Goal: Task Accomplishment & Management: Manage account settings

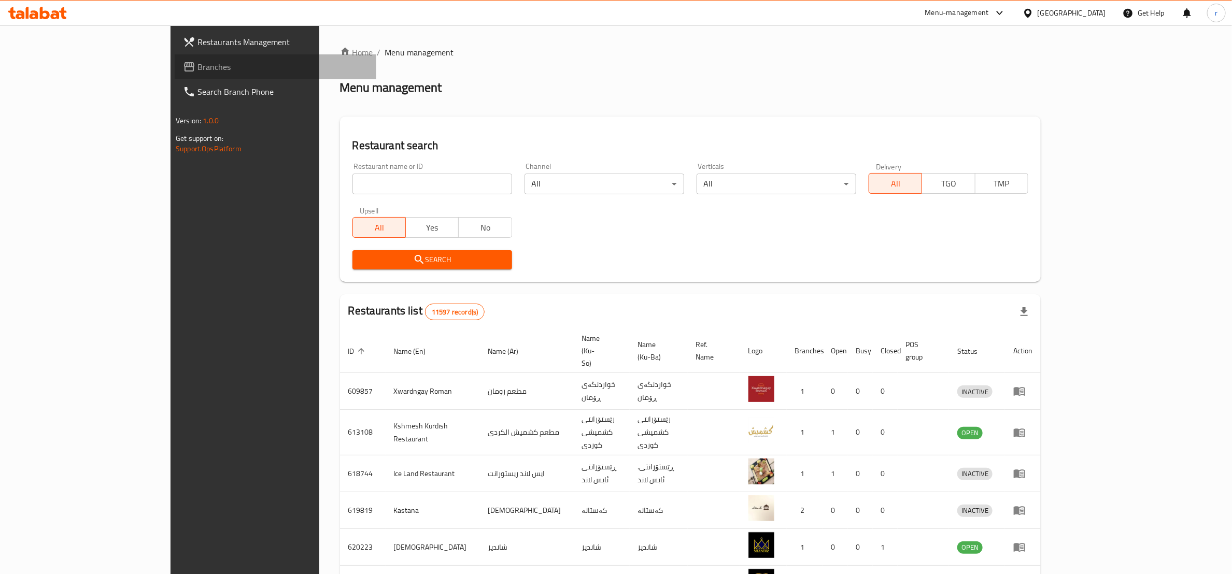
click at [197, 70] on span "Branches" at bounding box center [282, 67] width 170 height 12
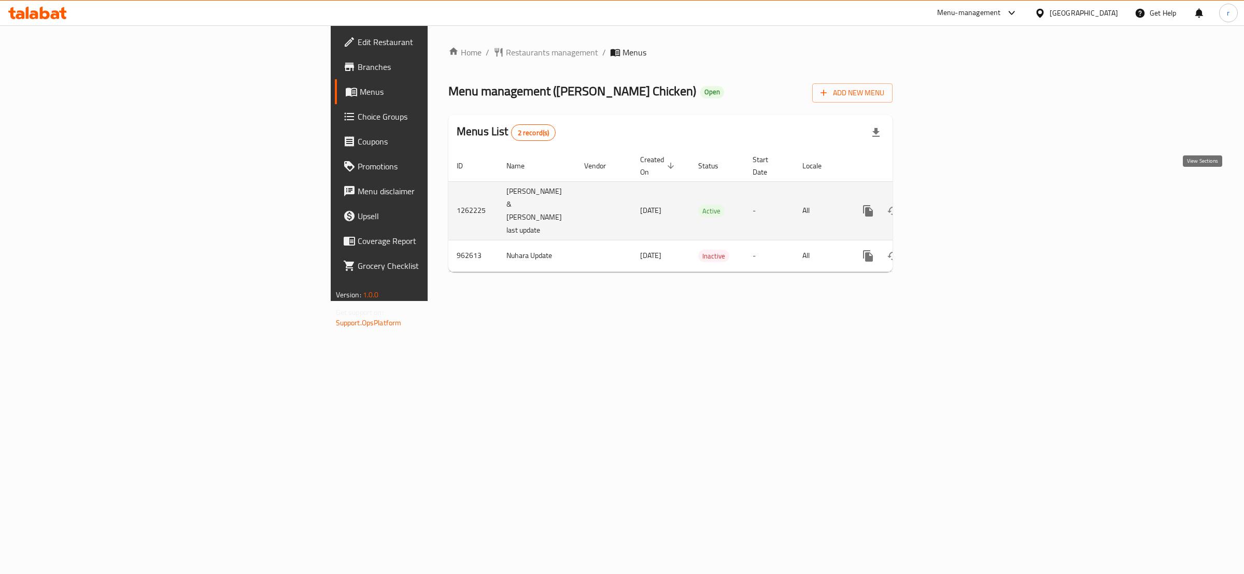
click at [947, 206] on icon "enhanced table" at bounding box center [942, 210] width 9 height 9
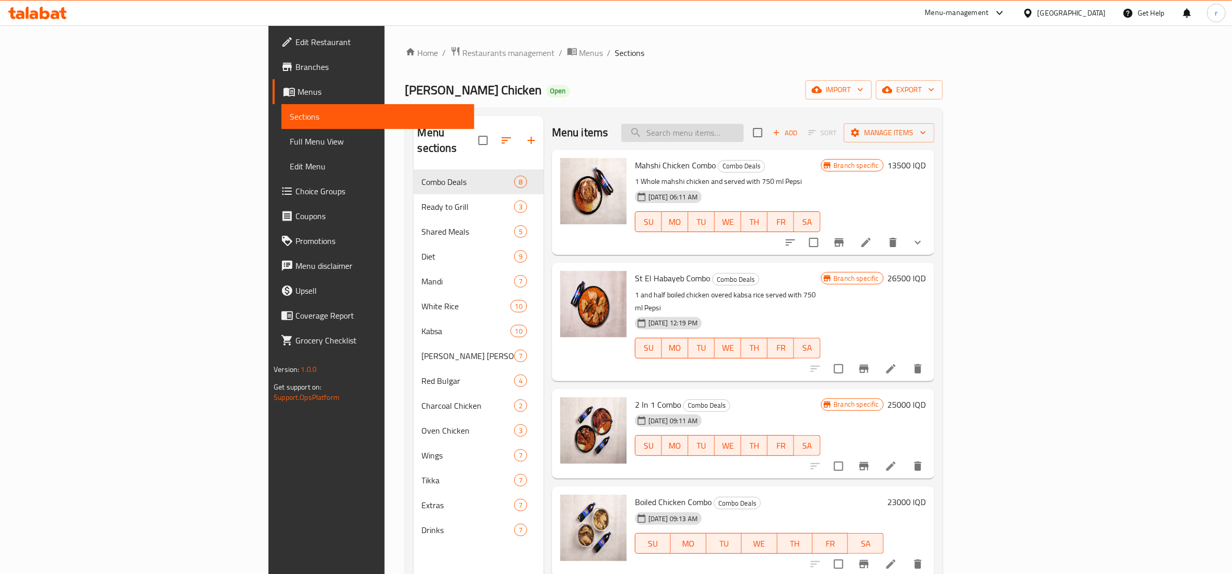
click at [744, 126] on input "search" at bounding box center [682, 133] width 122 height 18
paste input "657781"
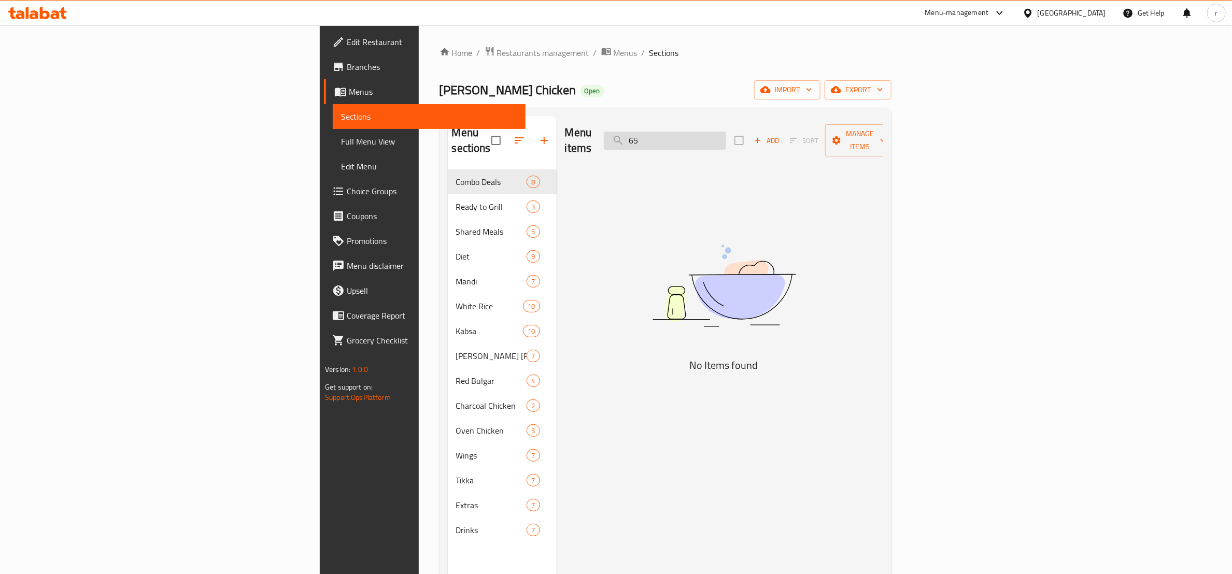
type input "6"
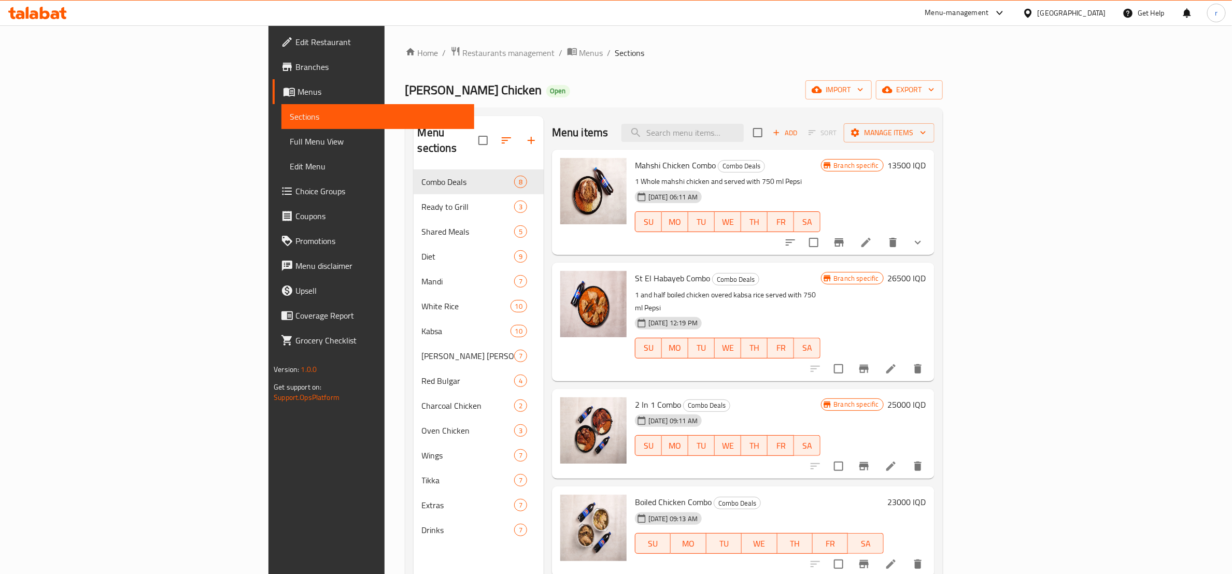
paste input "2 In 1 Combo"
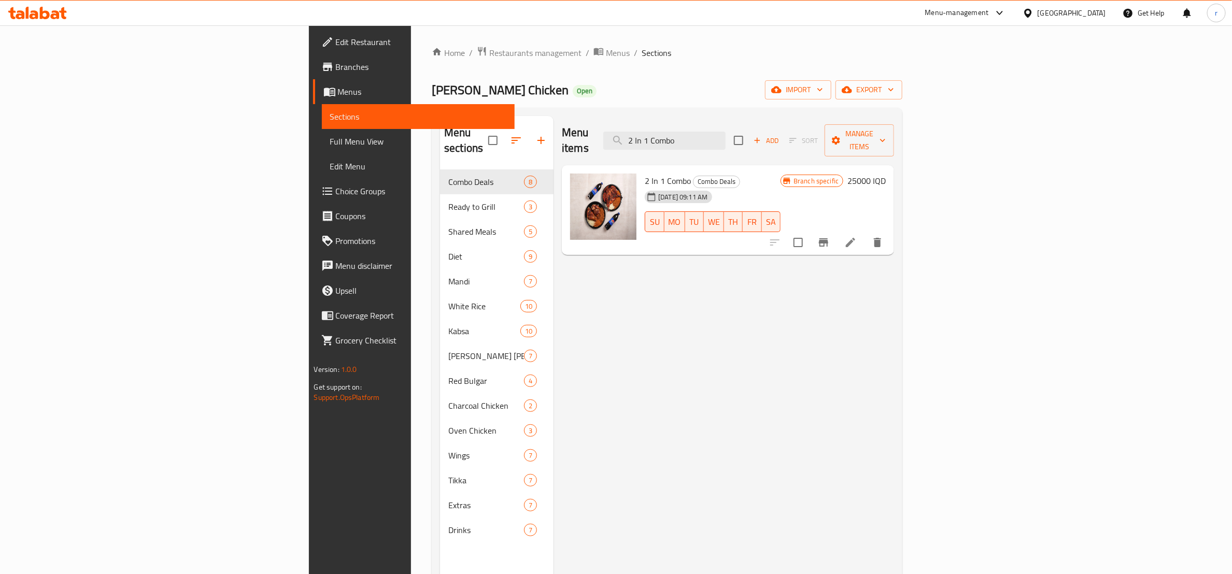
type input "2 In 1 Combo"
click at [330, 146] on span "Full Menu View" at bounding box center [418, 141] width 176 height 12
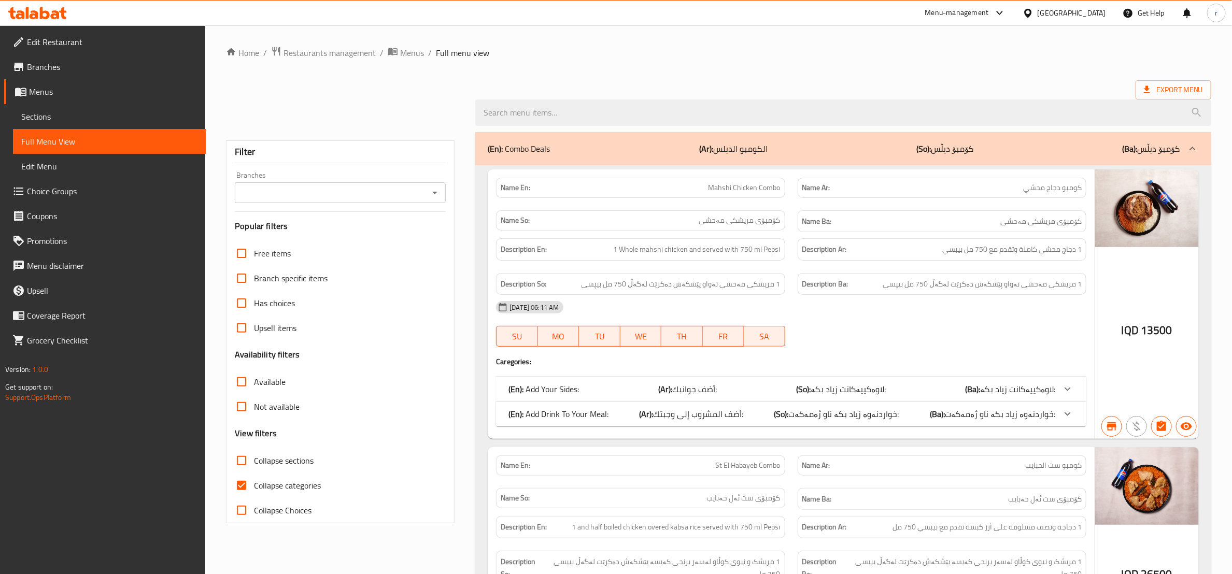
click at [243, 487] on input "Collapse categories" at bounding box center [241, 485] width 25 height 25
checkbox input "false"
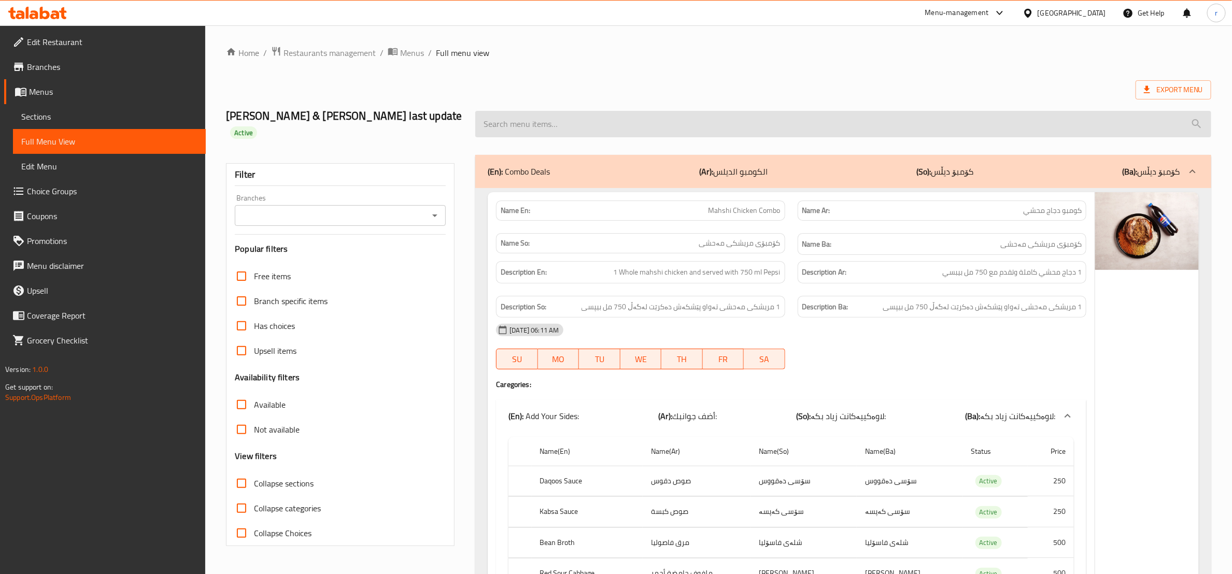
click at [629, 120] on input "search" at bounding box center [843, 124] width 736 height 26
paste input "2 In 1 Combo"
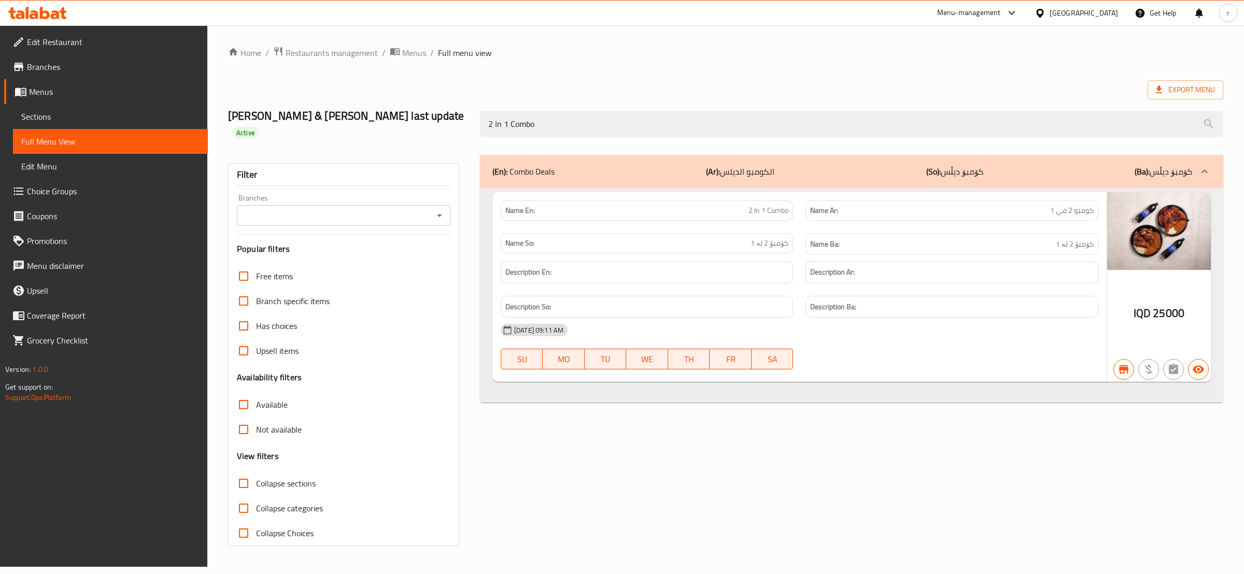
type input "2 In 1 Combo"
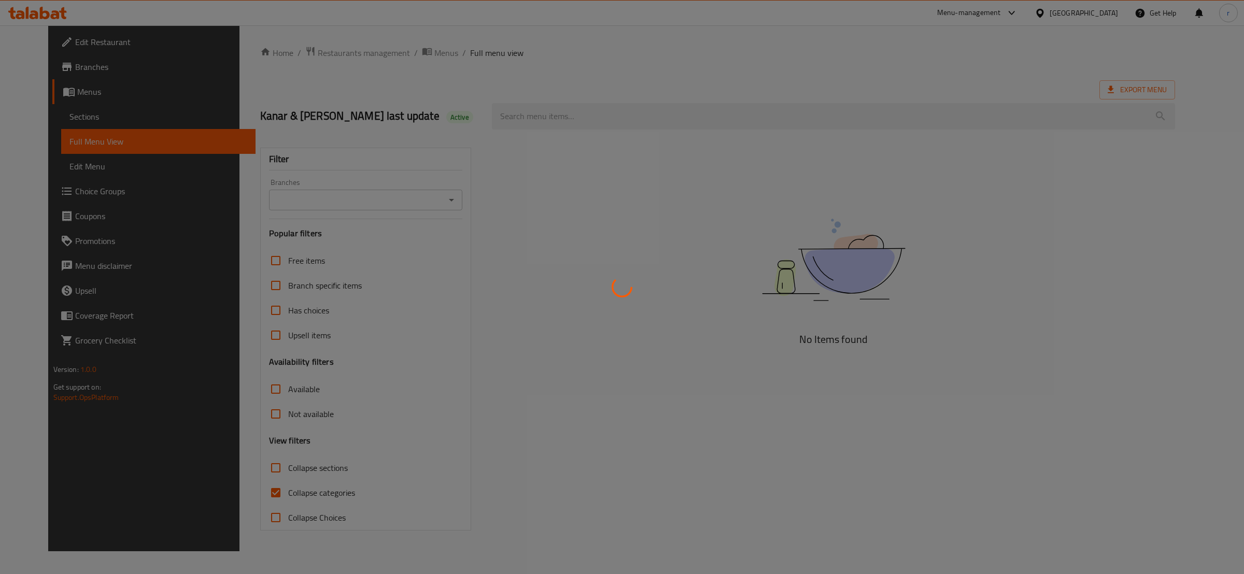
click at [245, 491] on div at bounding box center [622, 287] width 1244 height 574
click at [247, 470] on div at bounding box center [622, 287] width 1244 height 574
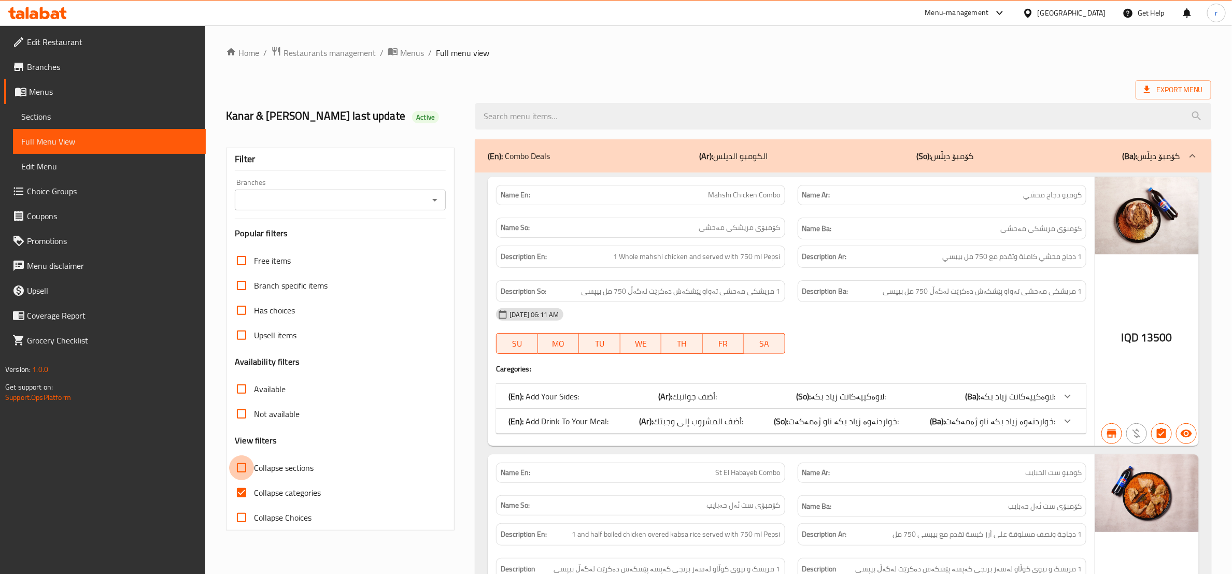
click at [247, 470] on input "Collapse sections" at bounding box center [241, 468] width 25 height 25
checkbox input "true"
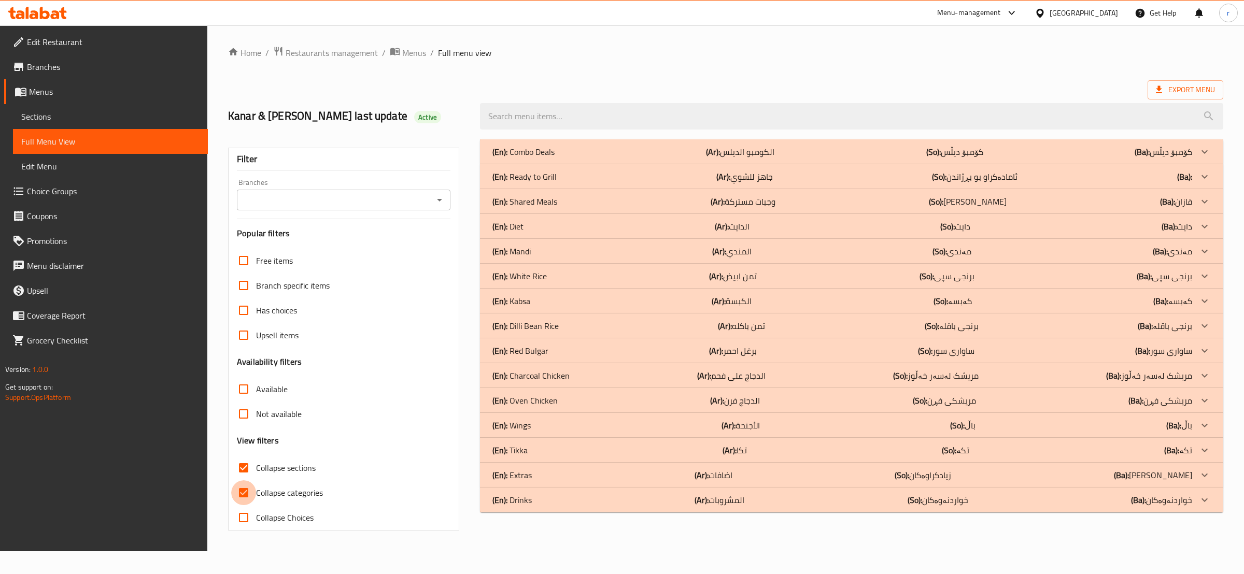
click at [243, 498] on input "Collapse categories" at bounding box center [243, 492] width 25 height 25
checkbox input "false"
click at [440, 201] on icon "Open" at bounding box center [439, 200] width 12 height 12
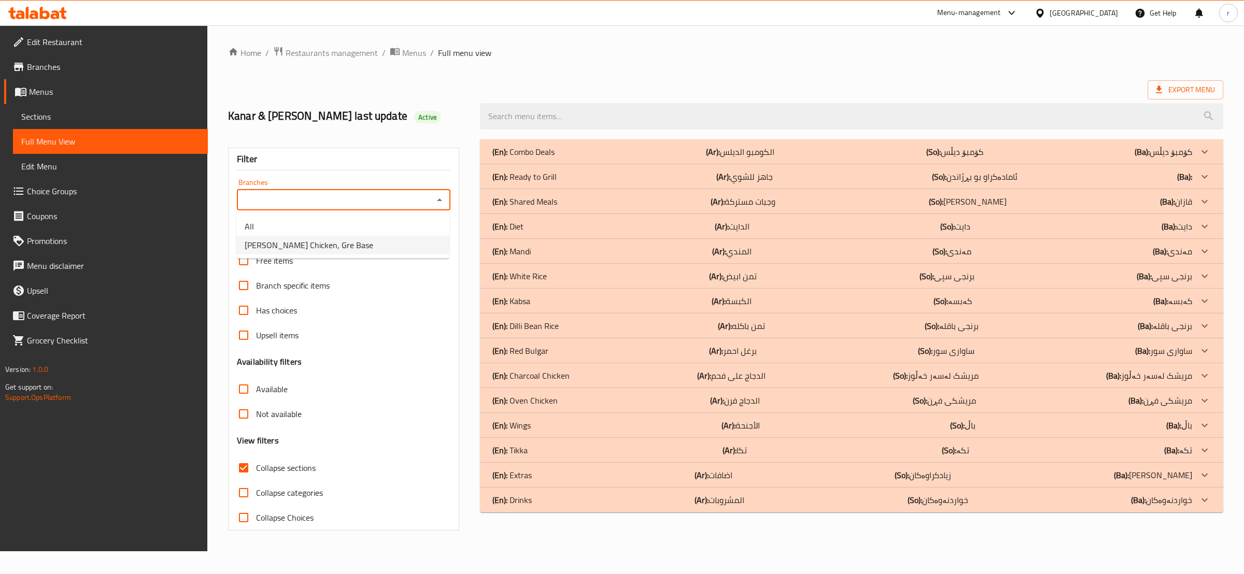
click at [402, 238] on li "[PERSON_NAME] Chicken, Gre Base" at bounding box center [342, 245] width 213 height 19
type input "[PERSON_NAME] Chicken, Gre Base"
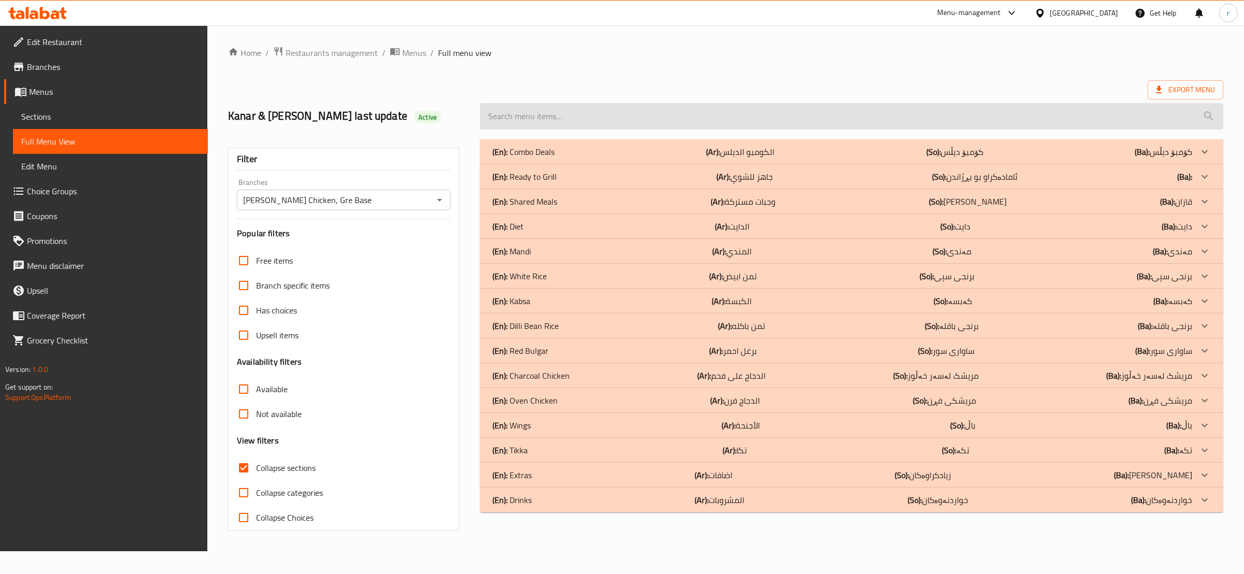
click at [614, 121] on input "search" at bounding box center [851, 116] width 743 height 26
paste input "2 In 1 Combo"
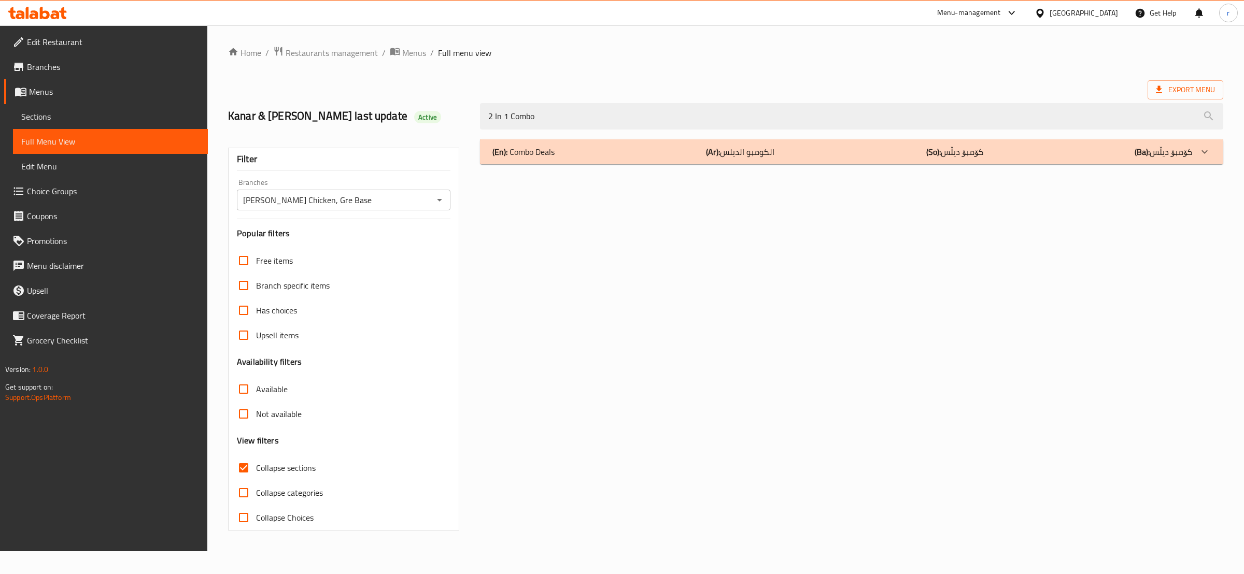
type input "2 In 1 Combo"
click at [658, 148] on div "(En): Combo Deals (Ar): الكومبو الديلس (So): کۆمبۆ دیڵس (Ba): کۆمبۆ دیڵس" at bounding box center [842, 152] width 700 height 12
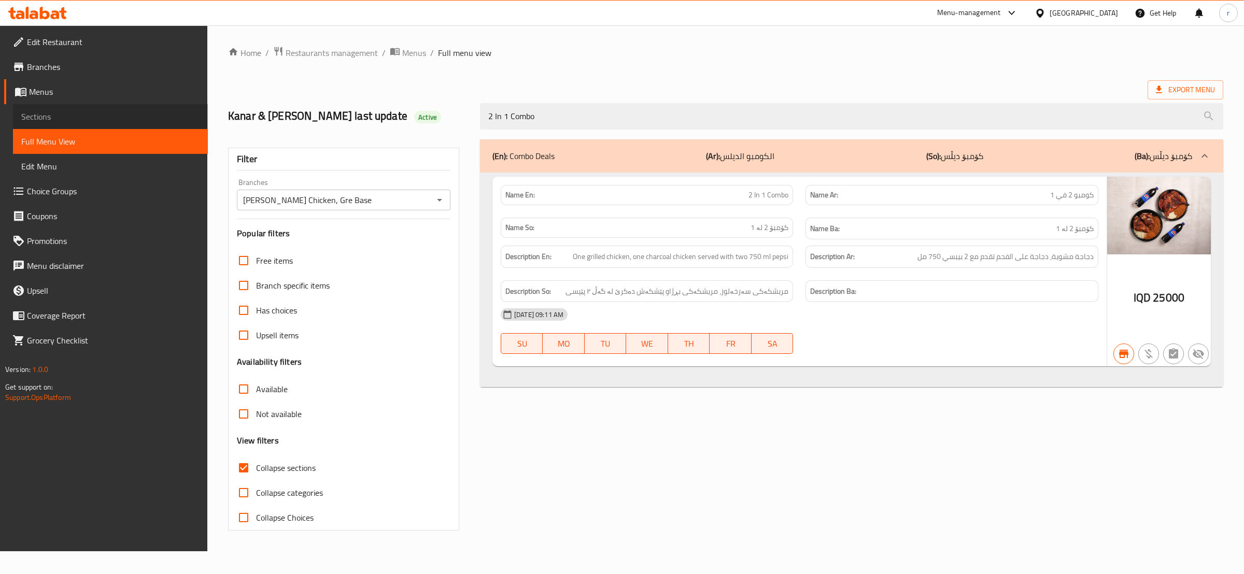
click at [101, 113] on span "Sections" at bounding box center [110, 116] width 178 height 12
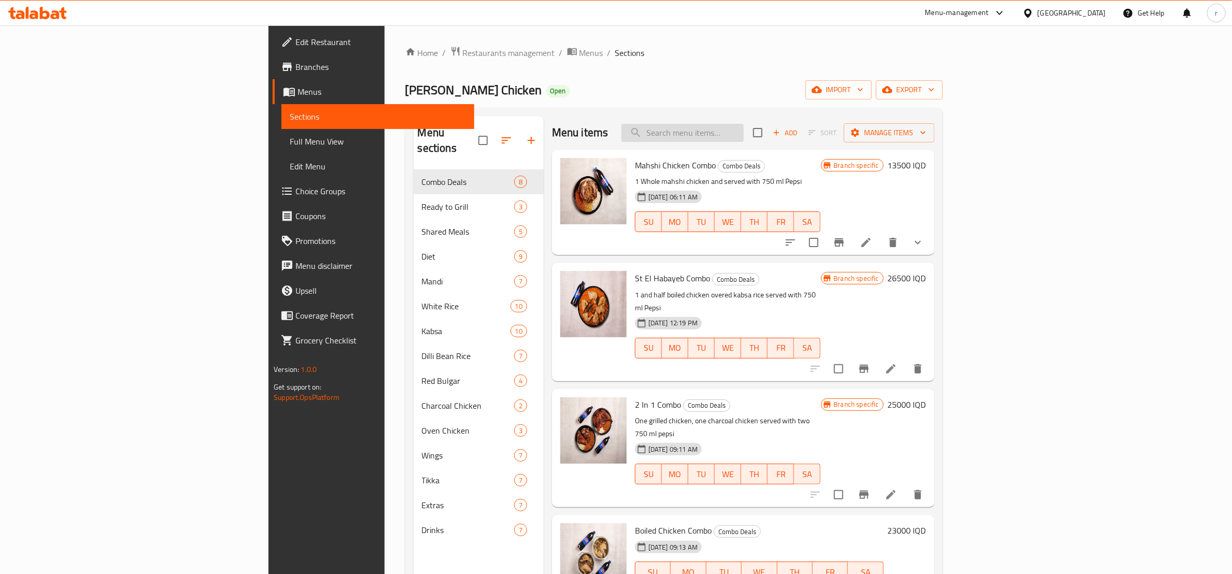
click at [744, 132] on input "search" at bounding box center [682, 133] width 122 height 18
paste input "2 In 1 Combo"
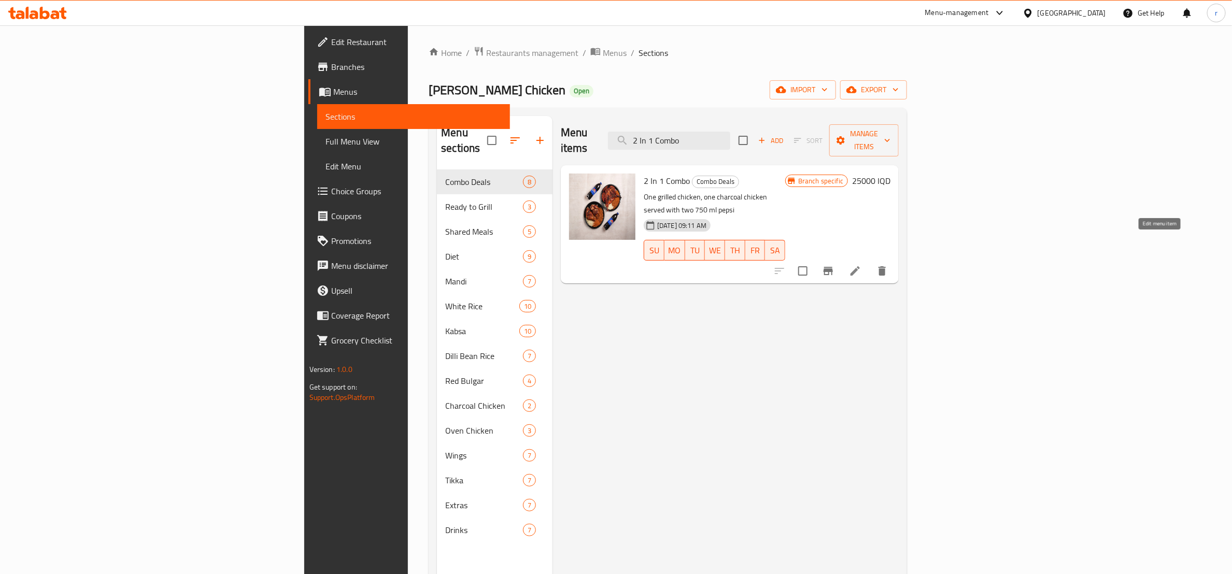
type input "2 In 1 Combo"
click at [861, 265] on icon at bounding box center [855, 271] width 12 height 12
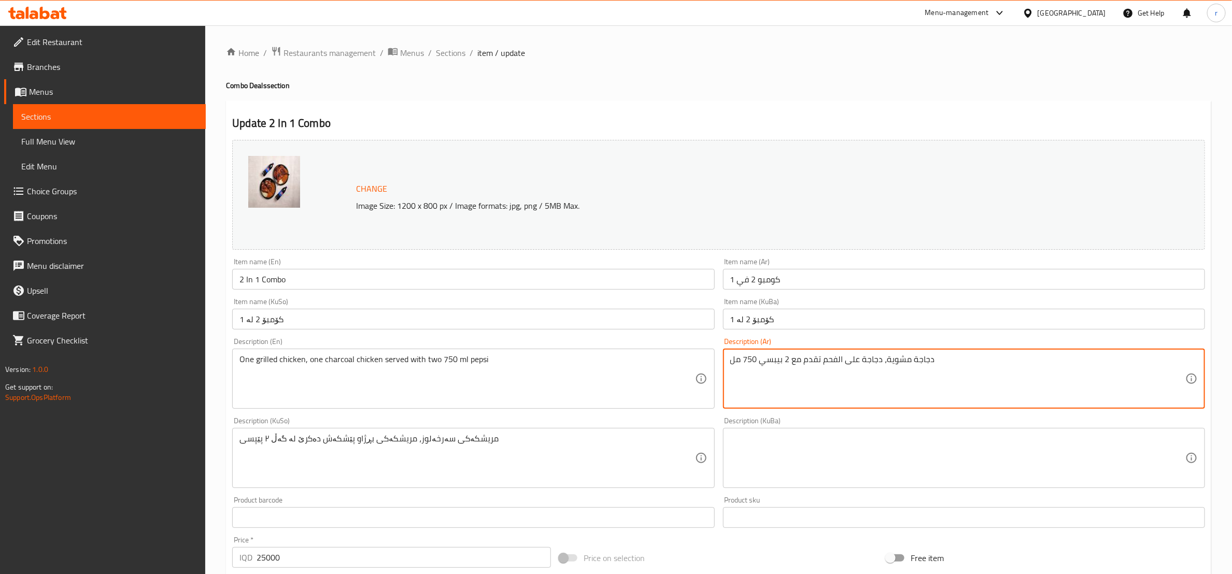
paste textarea "واحدة"
click at [896, 360] on textarea "دجاجة مشوية واحدة، دجاجة على الفحم تقدم مع 2 بيبسي 750 مل" at bounding box center [957, 378] width 455 height 49
click at [819, 358] on textarea "دجاجة مشوية 1، دجاجة على الفحم تقدم مع 2 بيبسي 750 مل" at bounding box center [957, 378] width 455 height 49
type textarea "دجاجة مشوية 1، دجاجة على الفحم 1 تقدم مع 2 بيبسي 750 مل"
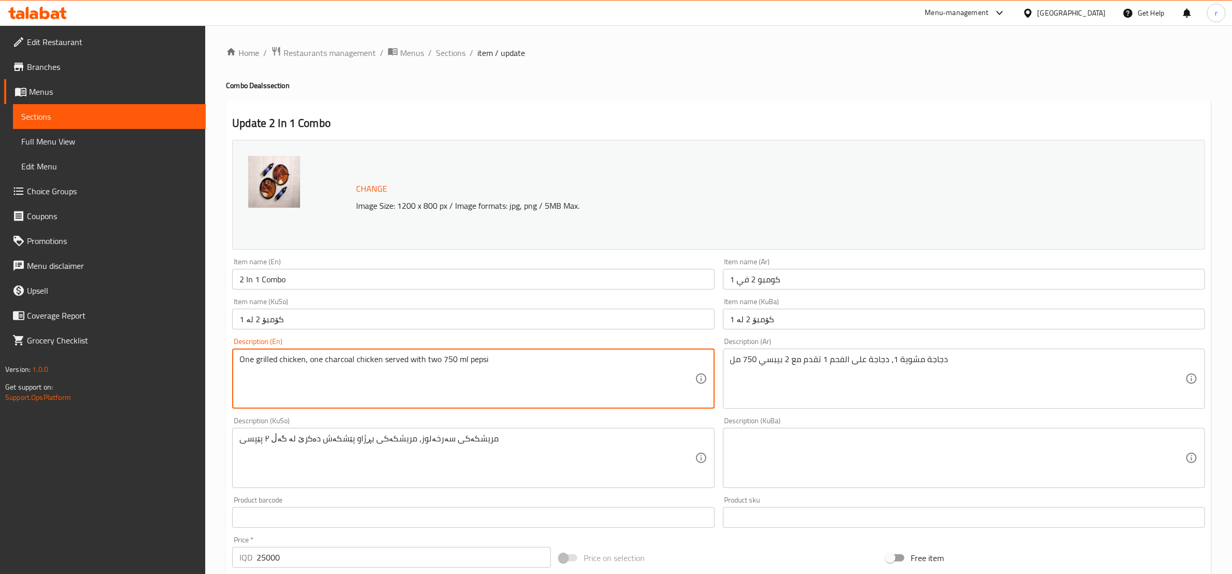
click at [247, 361] on textarea "One grilled chicken, one charcoal chicken served with two 750 ml pepsi" at bounding box center [466, 378] width 455 height 49
click at [304, 361] on textarea "1 grilled chicken, one charcoal chicken served with two 750 ml pepsi" at bounding box center [466, 378] width 455 height 49
type textarea "1 grilled chicken, 1 charcoal chicken served with two 750 ml pepsi"
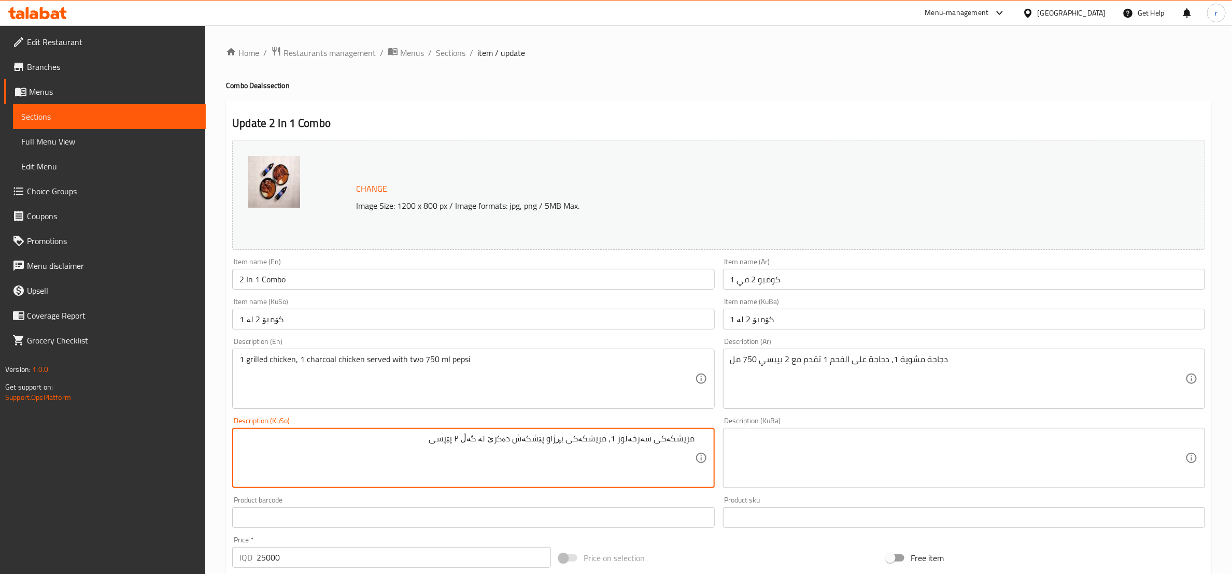
click at [619, 444] on textarea "مریشکەکی سەرخەلوز 1، مریشکەکی بڕژاو پێشکەش دەکرێ لە گەڵ ٢ پێپسی" at bounding box center [466, 458] width 455 height 49
click at [556, 442] on textarea "مریشکەکی سەرخەلوز 1 ، مریشکەکی بڕژاو پێشکەش دەکرێ لە گەڵ ٢ پێپسی" at bounding box center [466, 458] width 455 height 49
type textarea "مریشکەکی سەرخەلوز 1 ، مریشکەکی بڕژاو پێشکەش دەکرێ لە گەڵ ٢ پێپسی"
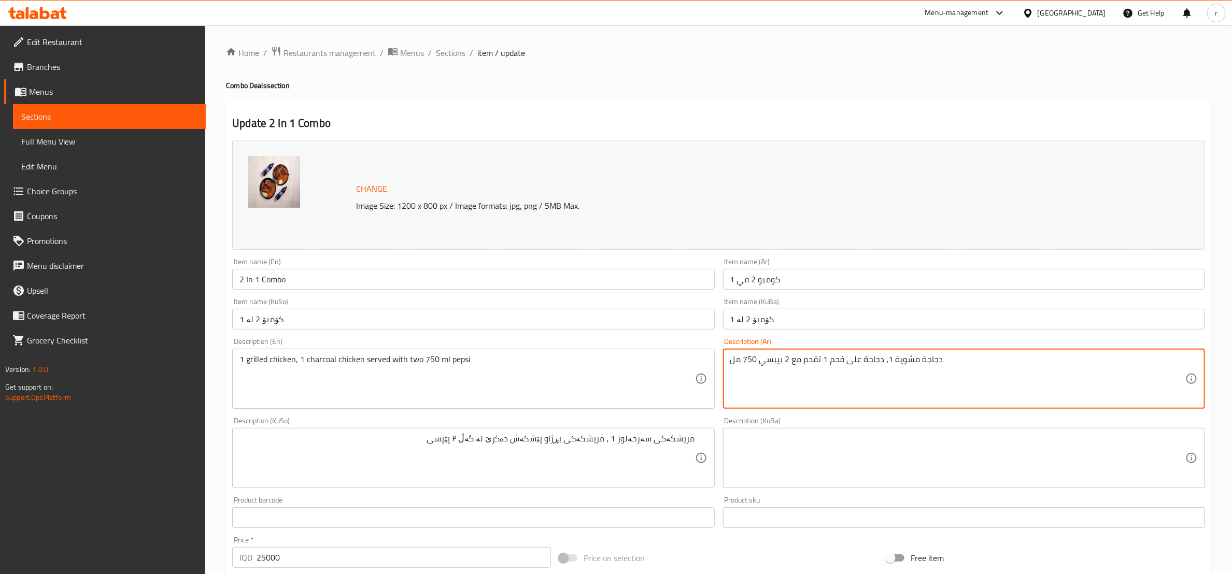
drag, startPoint x: 847, startPoint y: 358, endPoint x: 859, endPoint y: 359, distance: 11.4
click at [859, 359] on textarea "دجاجة مشوية 1، دجاجة على فحم 1 تقدم مع 2 بيبسي 750 مل" at bounding box center [957, 378] width 455 height 49
type textarea "دجاجة مشوية 1، دجاجة فحم 1 تقدم مع 2 بيبسي 750 مل"
click at [753, 358] on textarea "دجاجة مشوية 1، دجاجة فحم 1 تقدم مع 2 بيبسي 750 مل" at bounding box center [957, 378] width 455 height 49
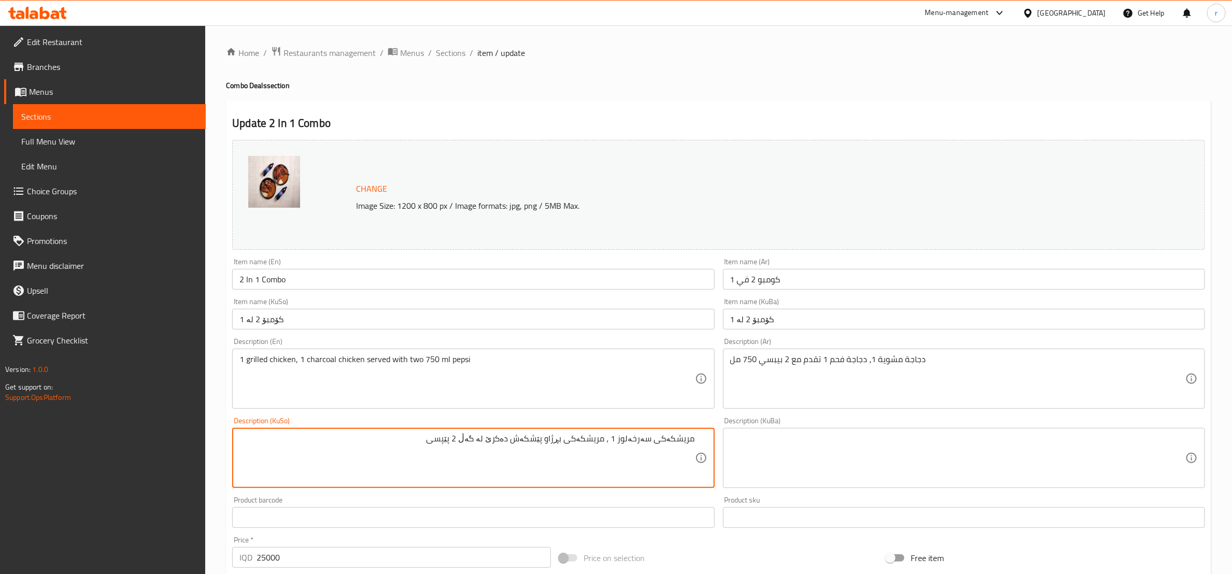
paste textarea "750"
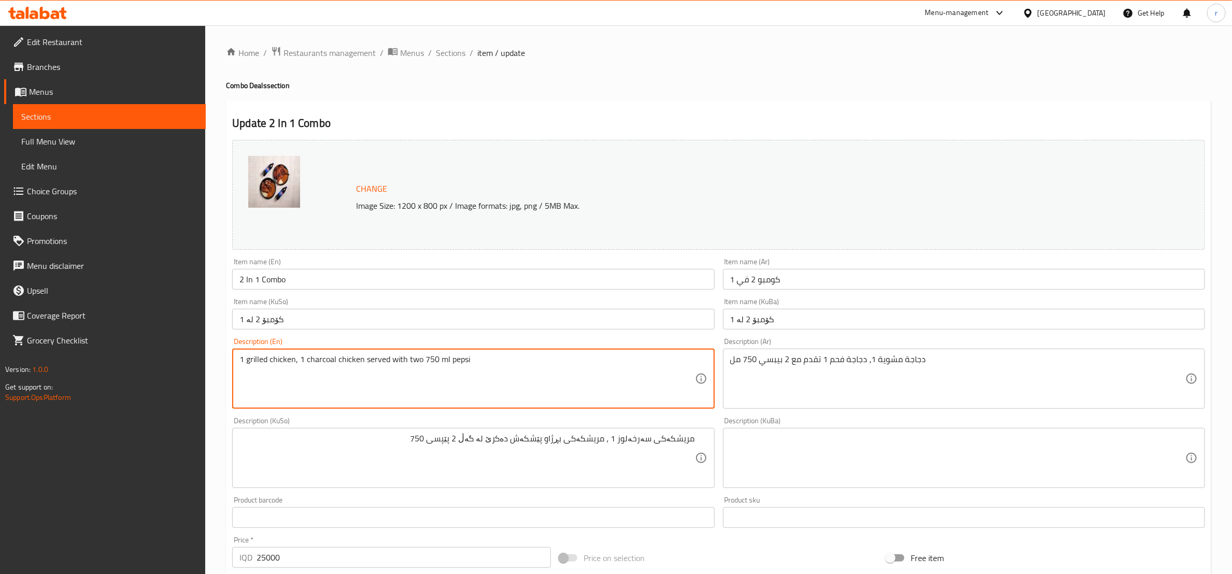
click at [442, 360] on textarea "1 grilled chicken, 1 charcoal chicken served with two 750 ml pepsi" at bounding box center [466, 378] width 455 height 49
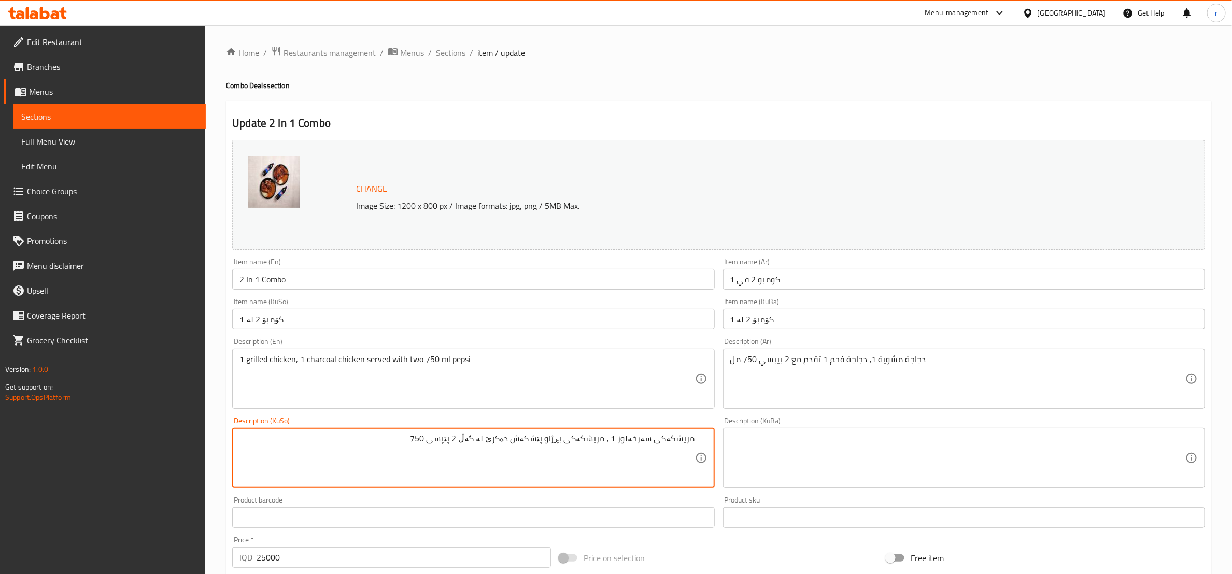
paste textarea "مل"
click at [562, 445] on textarea "مریشکەکی سەرخەلوز 1 ، مریشکەکی بڕژاو پێشکەش دەکرێ لە گەڵ 2 پێپسی 750 مل" at bounding box center [466, 458] width 455 height 49
type textarea "مریشکەکی سەرخەلوز 1 ، مریشکەکی بڕژاو پێشکەش دەکرێ لە گەڵ 2 پێپسی 750 مل"
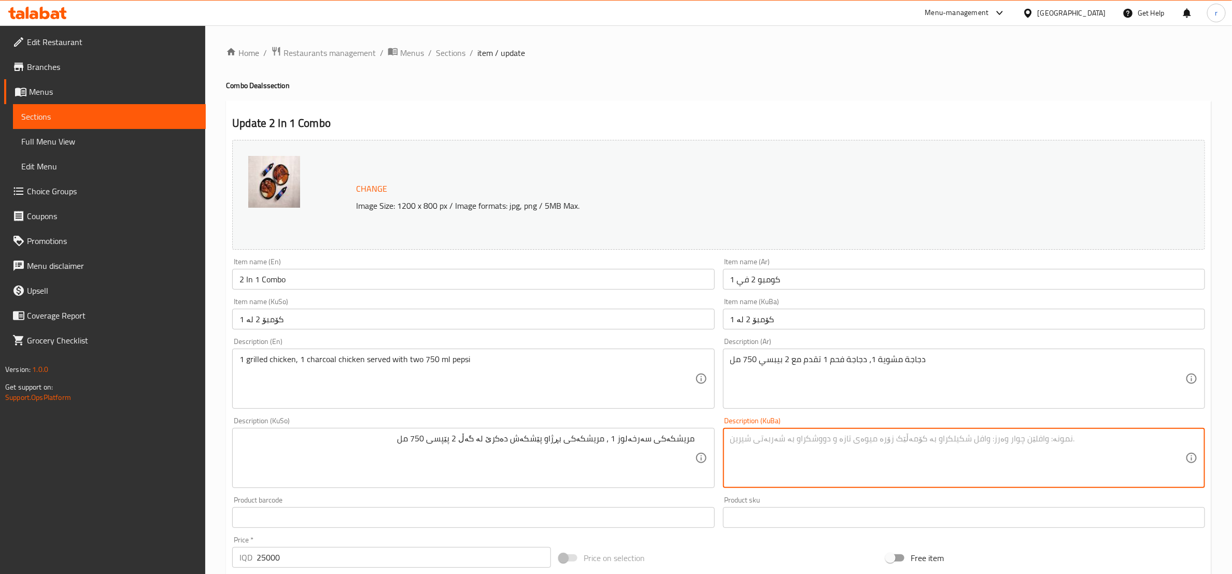
click at [850, 450] on textarea at bounding box center [957, 458] width 455 height 49
paste textarea "مریشکەکی سەرخەلوز 1 ، مریشکەکی بڕژاو پێشکەش دەکرێ لە گەڵ 2 پێپسی 750 مل"
type textarea "مریشکەکی سەرخەلوز 1 ، مریشکەکی بڕژاو پێشکەش دەکرێ لە گەڵ 2 پێپسی 750 مل"
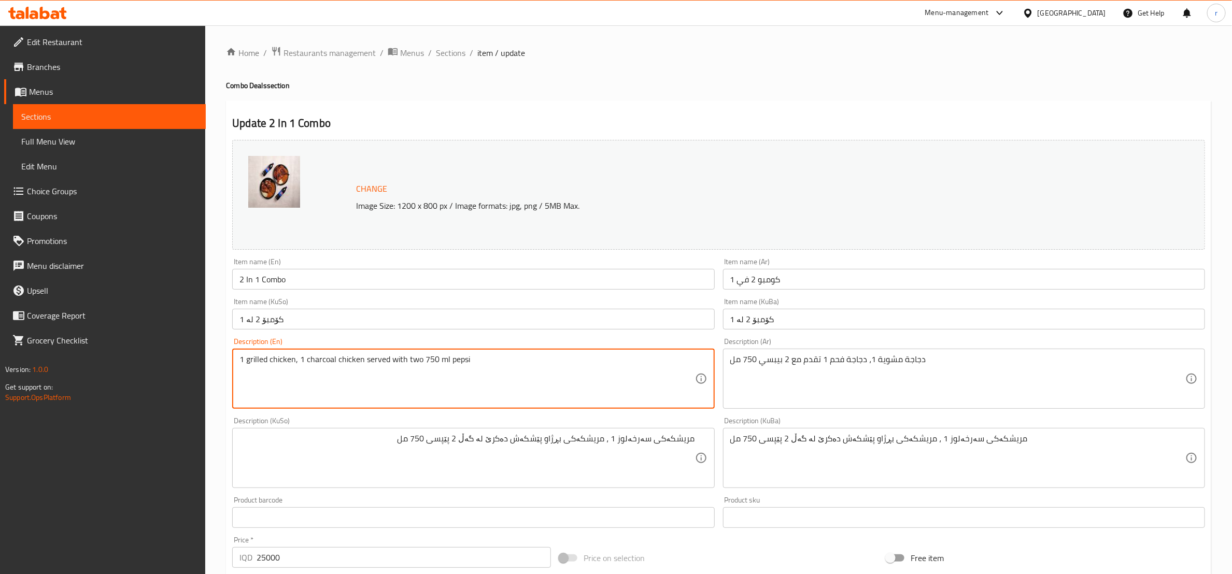
click at [413, 361] on textarea "1 grilled chicken, 1 charcoal chicken served with two 750 ml pepsi" at bounding box center [466, 378] width 455 height 49
click at [449, 360] on textarea "1 grilled chicken, 1 charcoal chicken served with 2 750 ml pepsi" at bounding box center [466, 378] width 455 height 49
paste textarea "pepsi"
type textarea "1 grilled chicken, 1 charcoal chicken served with 2 pepsi 750 ml"
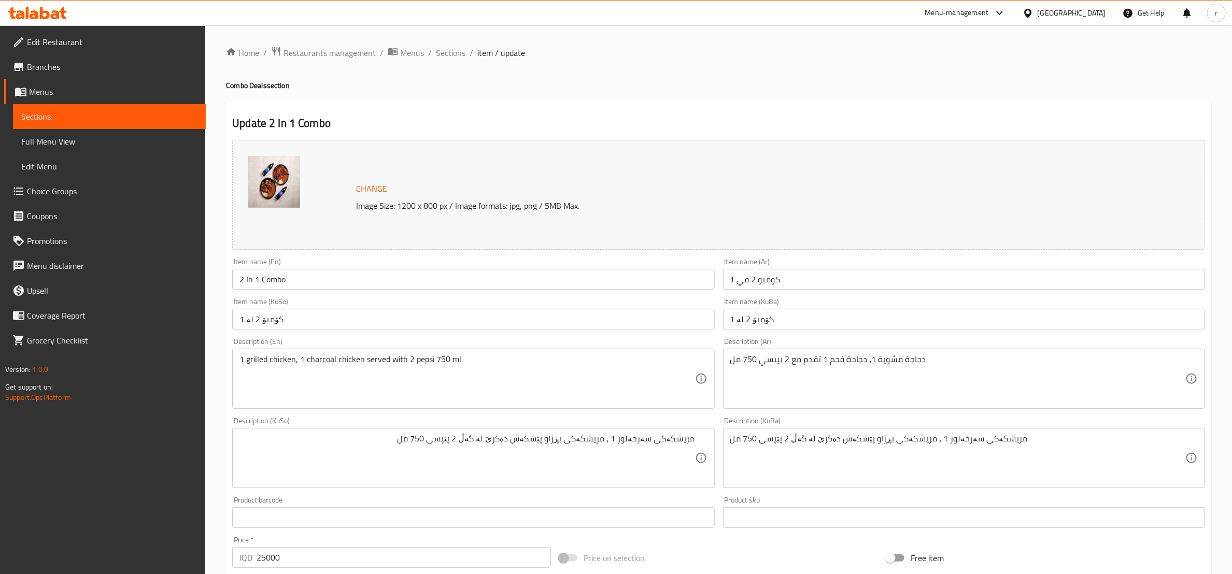
drag, startPoint x: 238, startPoint y: 360, endPoint x: 392, endPoint y: 361, distance: 153.4
click at [392, 361] on div "1 grilled chicken, 1 charcoal chicken served with 2 pepsi 750 ml Description (E…" at bounding box center [473, 379] width 482 height 60
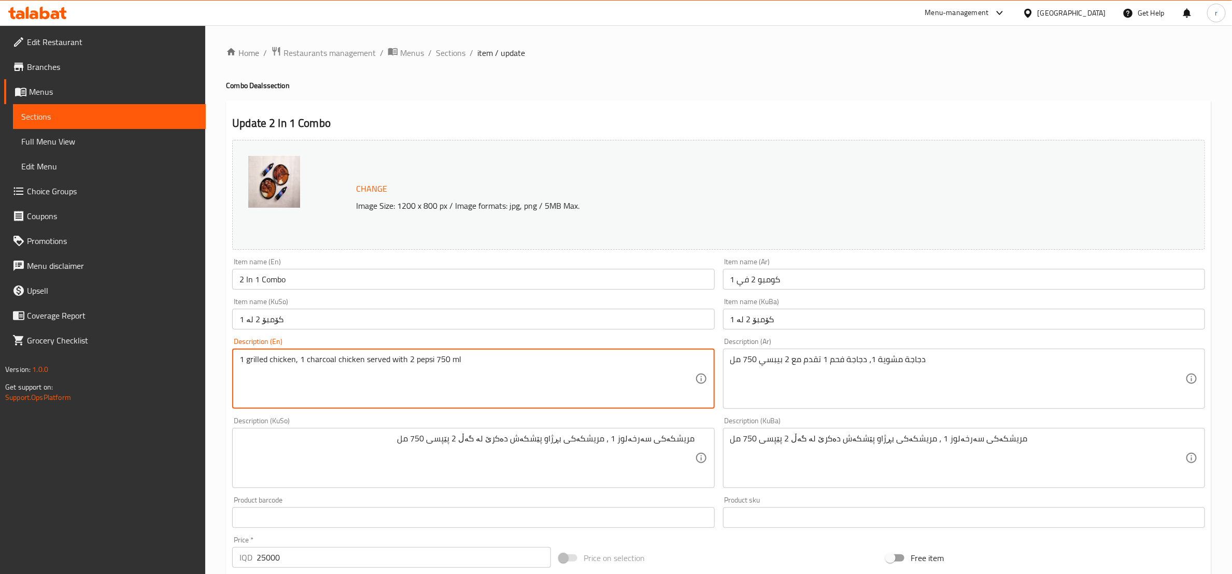
click at [342, 361] on textarea "1 grilled chicken, 1 charcoal chicken served with 2 pepsi 750 ml" at bounding box center [466, 378] width 455 height 49
click at [496, 362] on textarea "1 grilled chicken, 1 charcoal chicken served with 2 pepsi 750 ml" at bounding box center [466, 378] width 455 height 49
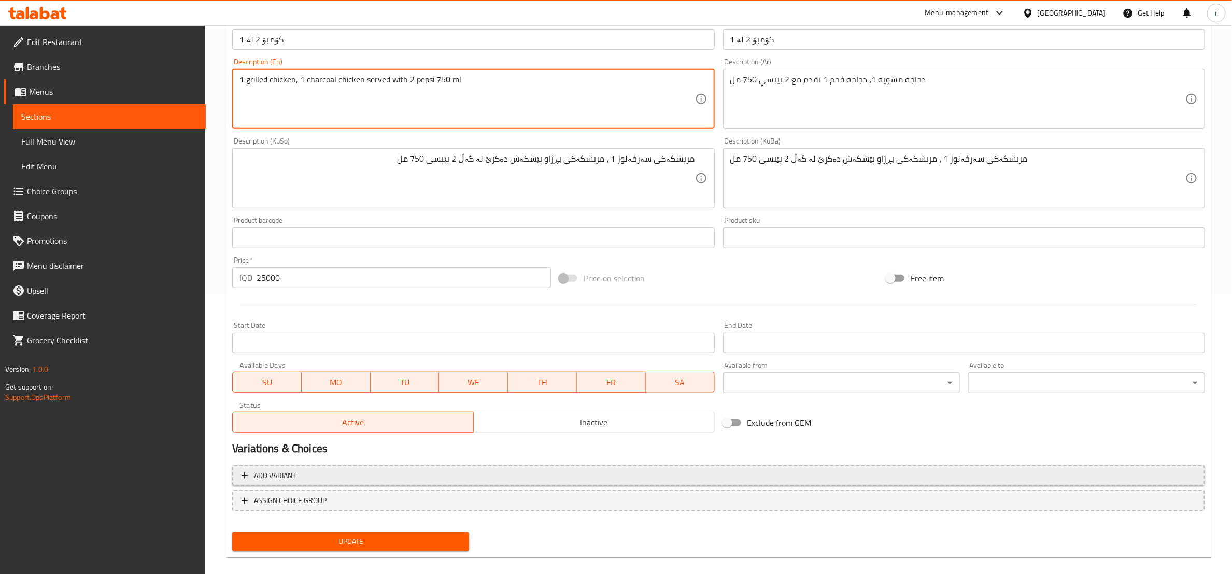
scroll to position [291, 0]
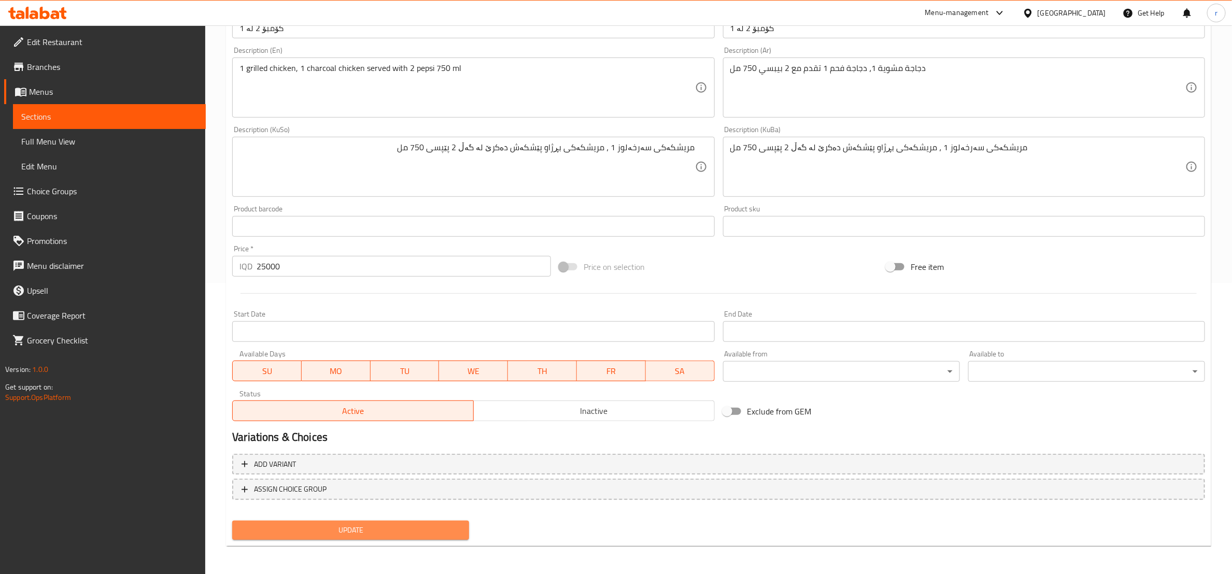
click at [390, 529] on span "Update" at bounding box center [350, 530] width 220 height 13
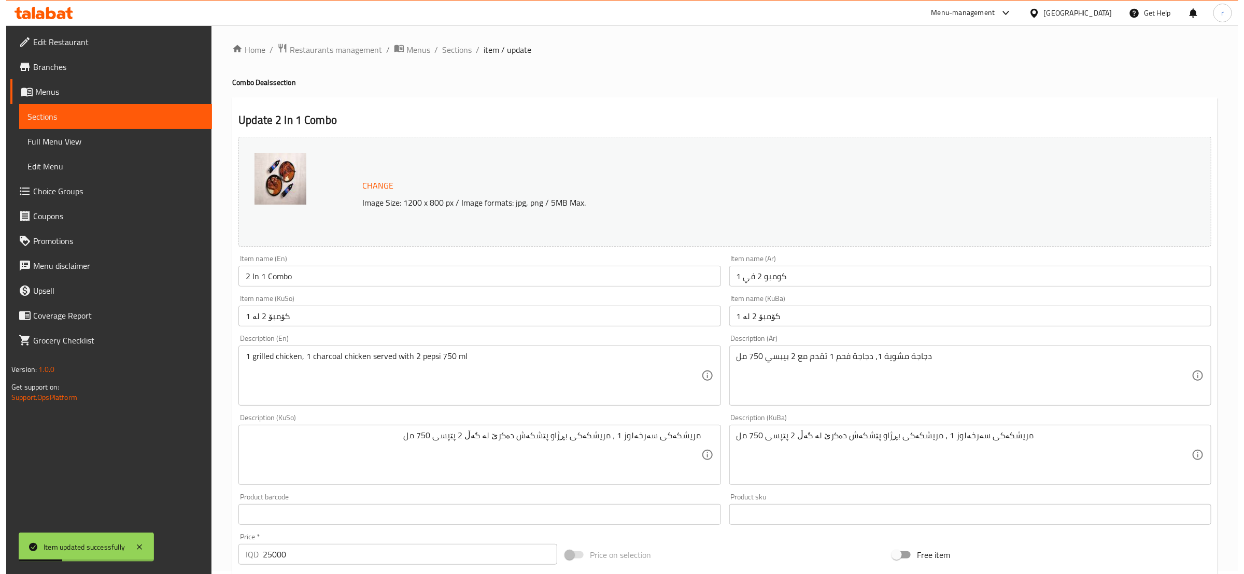
scroll to position [0, 0]
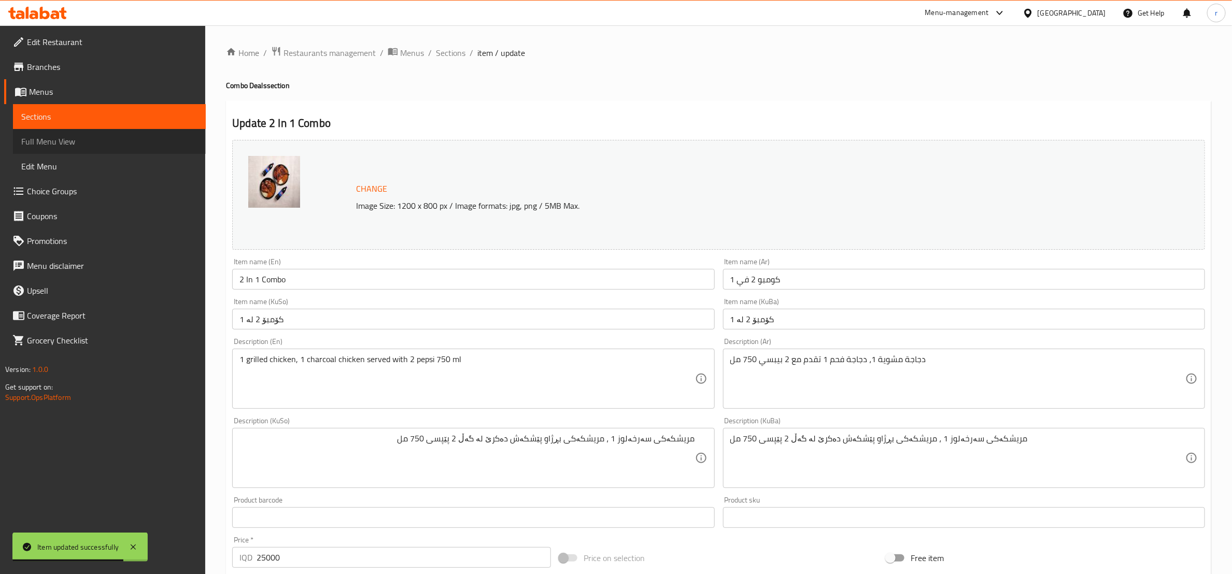
click at [150, 139] on span "Full Menu View" at bounding box center [109, 141] width 176 height 12
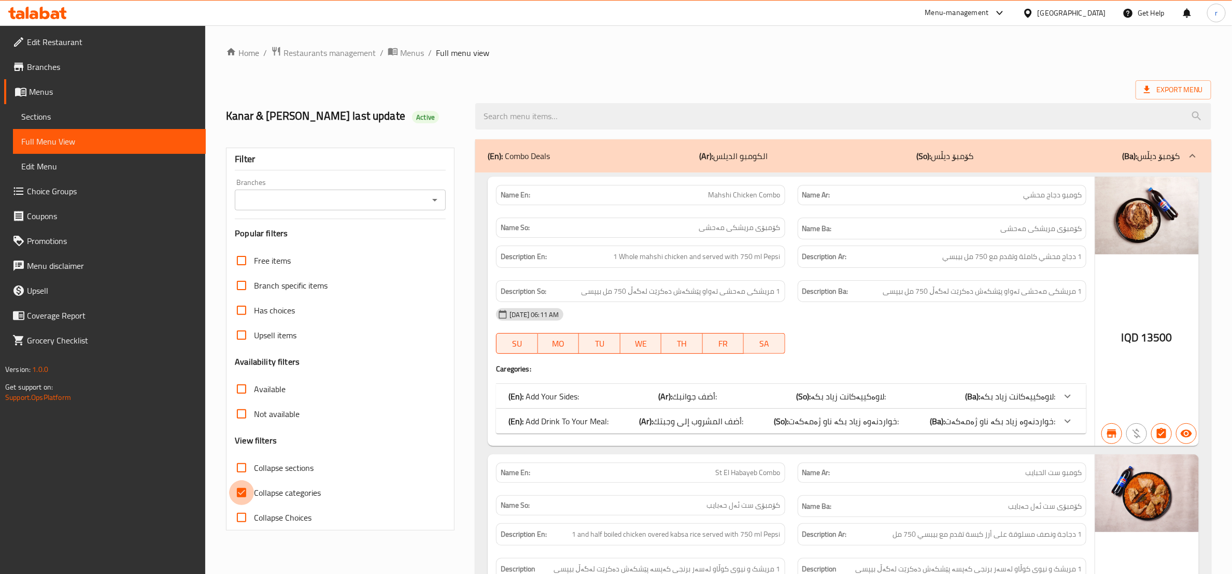
click at [243, 498] on input "Collapse categories" at bounding box center [241, 492] width 25 height 25
checkbox input "false"
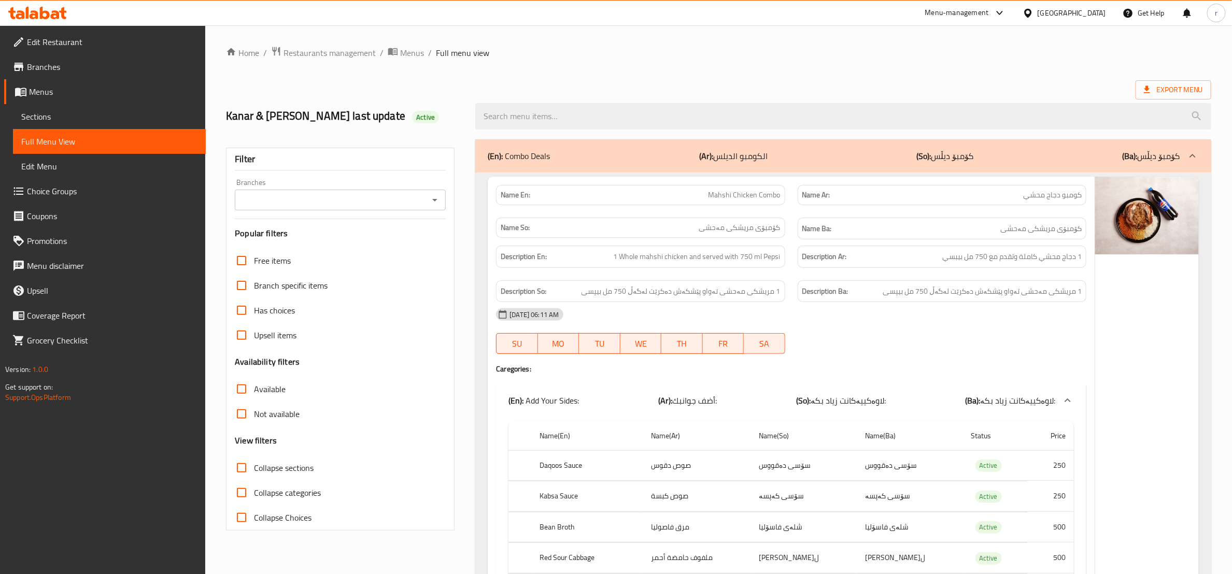
click at [241, 471] on input "Collapse sections" at bounding box center [241, 468] width 25 height 25
checkbox input "true"
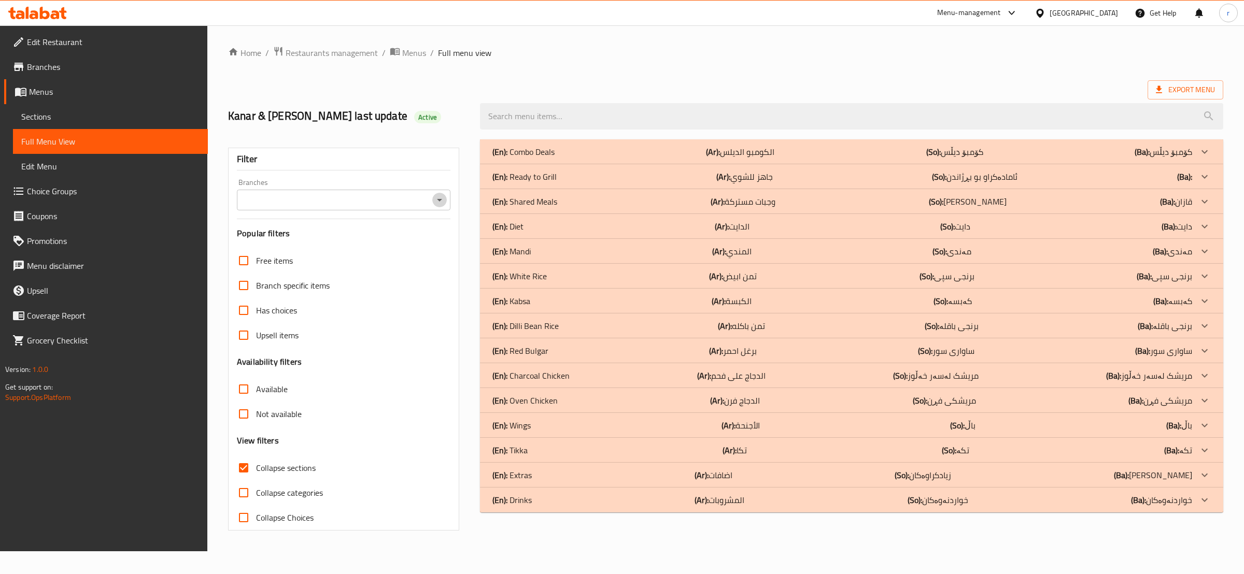
click at [437, 204] on icon "Open" at bounding box center [439, 200] width 12 height 12
click at [419, 249] on li "[PERSON_NAME] Chicken, Gre Base" at bounding box center [342, 245] width 213 height 19
type input "[PERSON_NAME] Chicken, Gre Base"
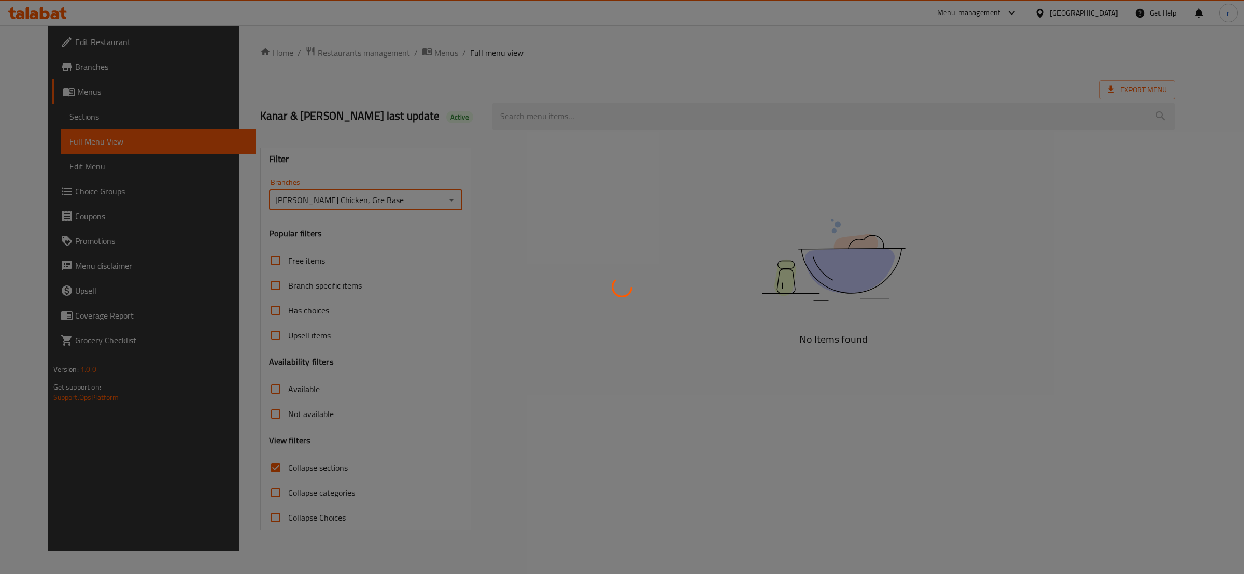
click at [542, 116] on div at bounding box center [622, 287] width 1244 height 574
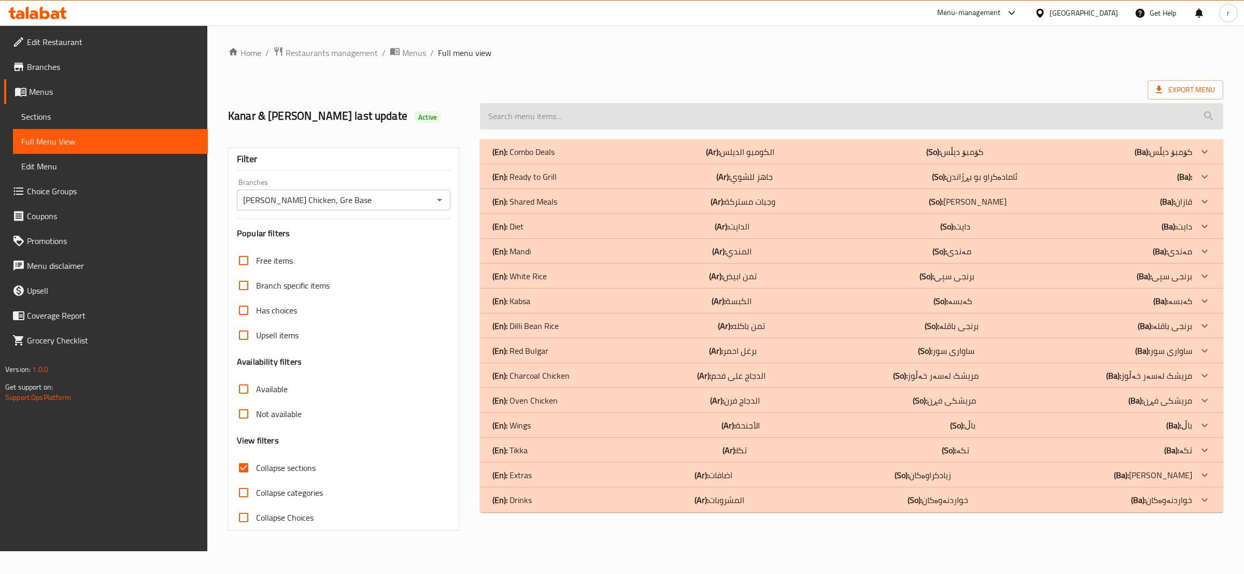
click at [511, 109] on input "search" at bounding box center [851, 116] width 743 height 26
paste input "2 In 1 Combo"
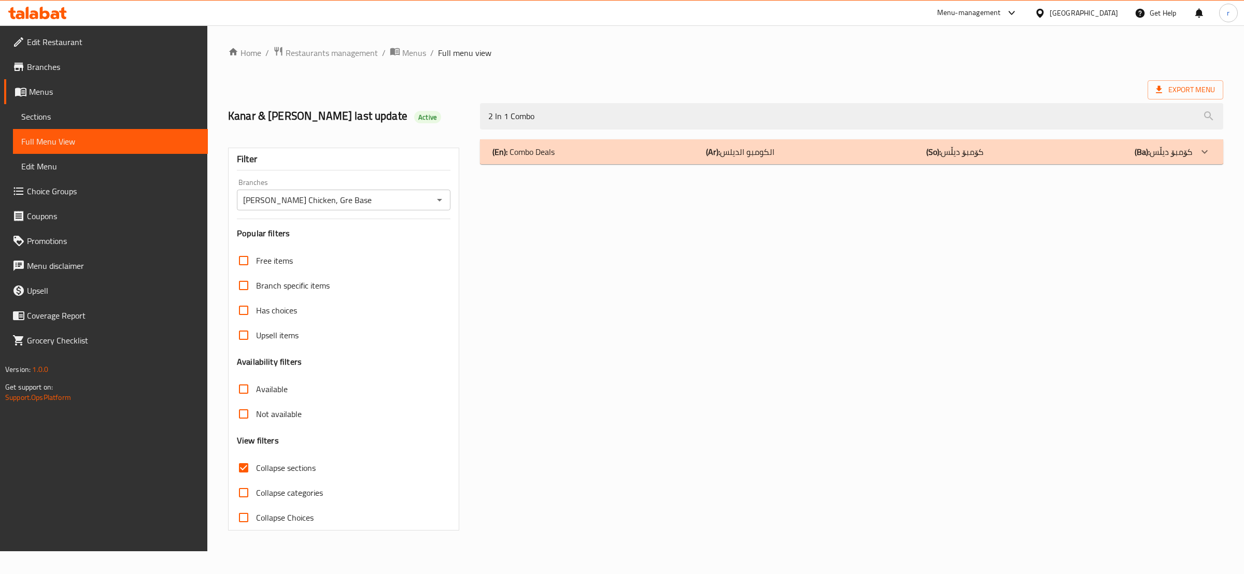
type input "2 In 1 Combo"
click at [653, 159] on div "(En): Combo Deals (Ar): الكومبو الديلس (So): کۆمبۆ دیڵس (Ba): کۆمبۆ دیڵس" at bounding box center [851, 151] width 743 height 25
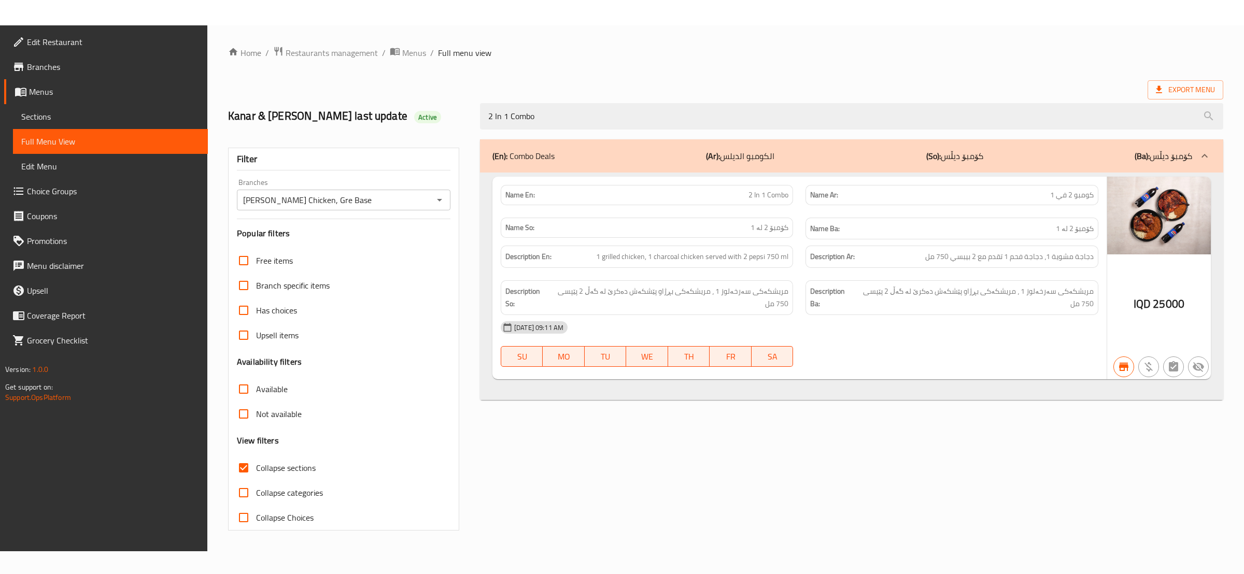
scroll to position [25, 0]
